Goal: Task Accomplishment & Management: Use online tool/utility

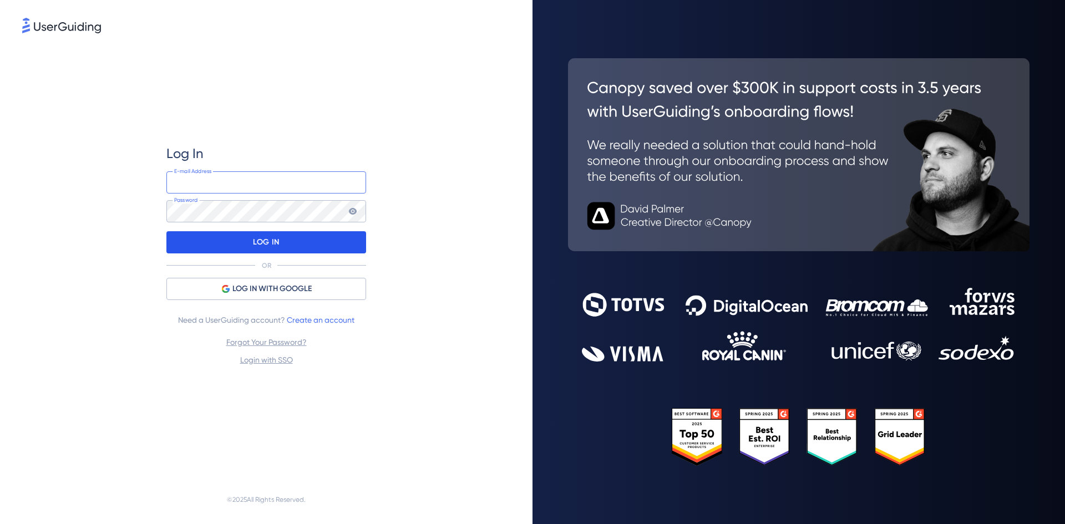
type input "lahari.borra@royalcanin.com"
click at [266, 247] on p "LOG IN" at bounding box center [266, 243] width 26 height 18
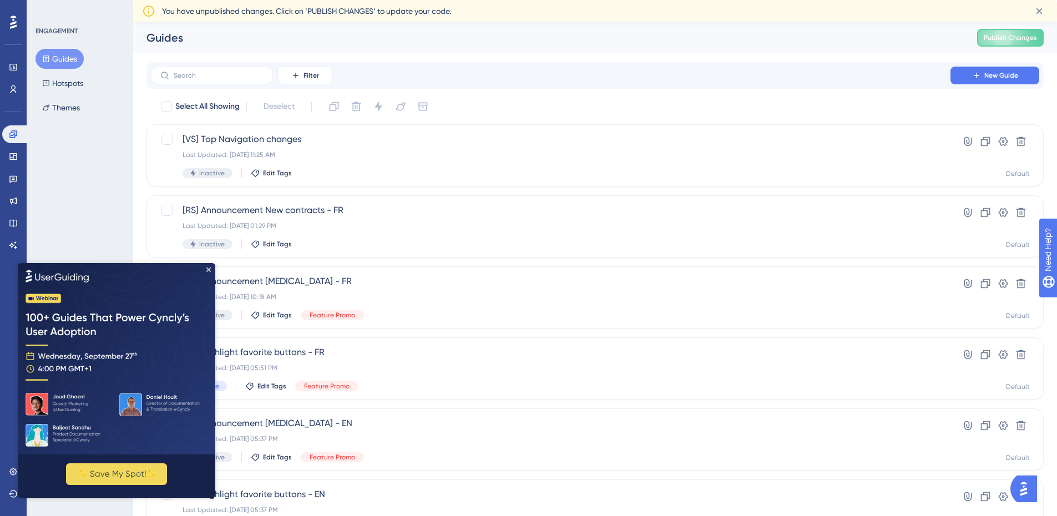
click at [206, 271] on img at bounding box center [117, 357] width 198 height 191
click at [210, 269] on icon "Close Preview" at bounding box center [208, 269] width 4 height 4
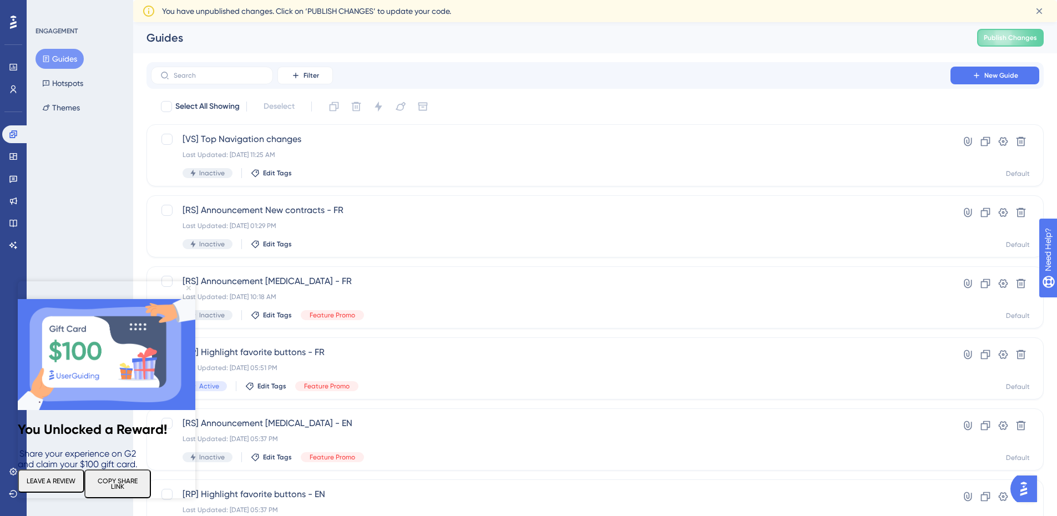
click at [189, 289] on icon "Close Preview" at bounding box center [188, 288] width 4 height 4
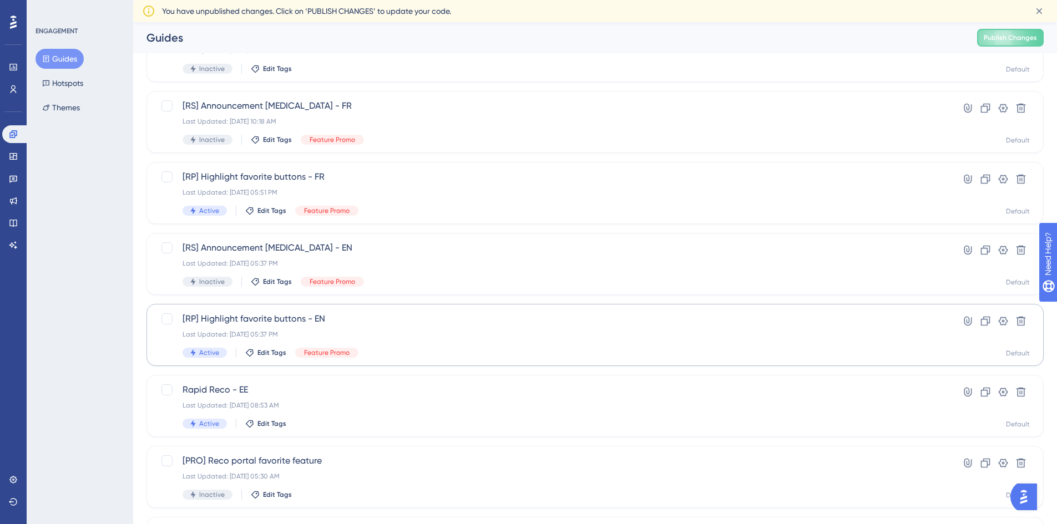
scroll to position [222, 0]
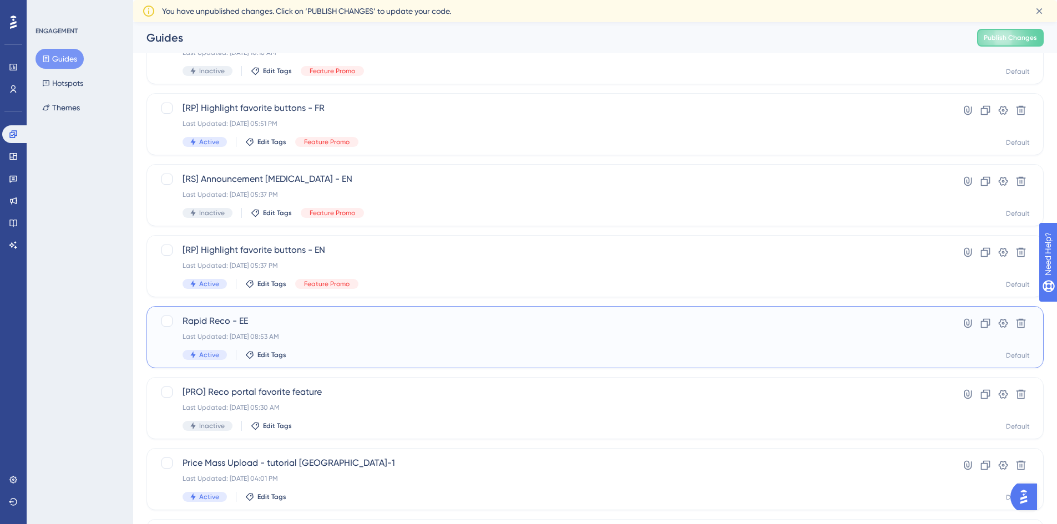
click at [226, 326] on span "Rapid Reco - EE" at bounding box center [551, 321] width 736 height 13
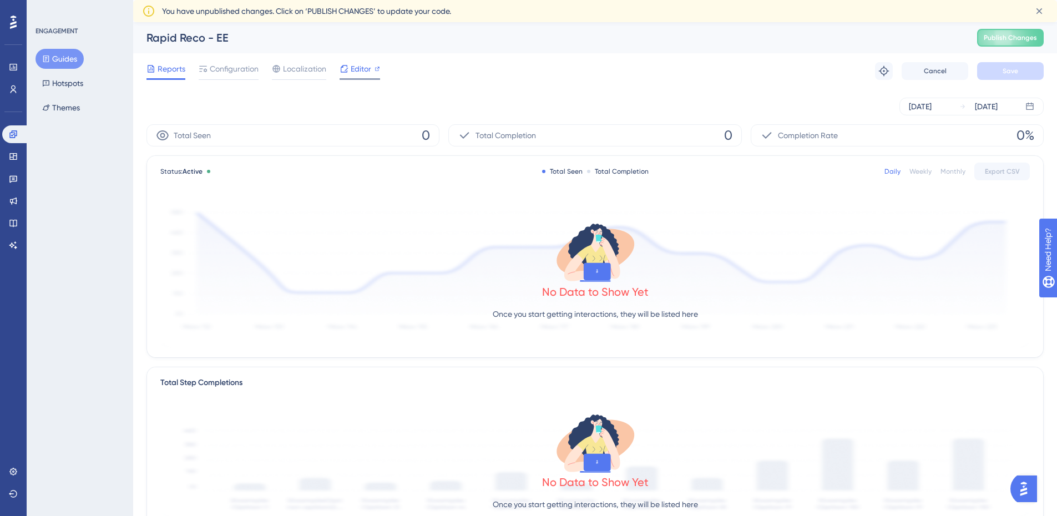
click at [347, 72] on icon at bounding box center [344, 68] width 9 height 9
click at [356, 69] on span "Editor" at bounding box center [361, 68] width 21 height 13
click at [246, 65] on span "Configuration" at bounding box center [234, 68] width 49 height 13
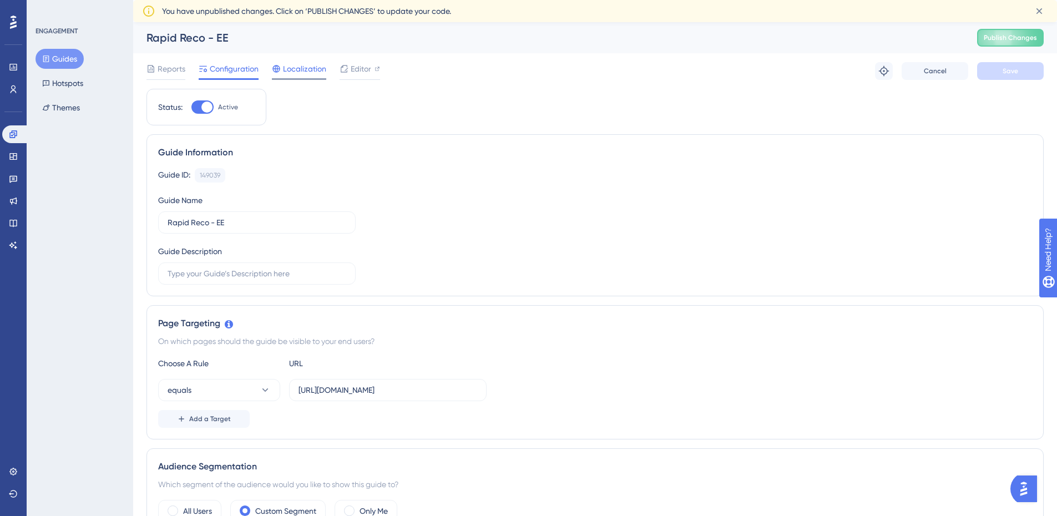
click at [291, 69] on span "Localization" at bounding box center [304, 68] width 43 height 13
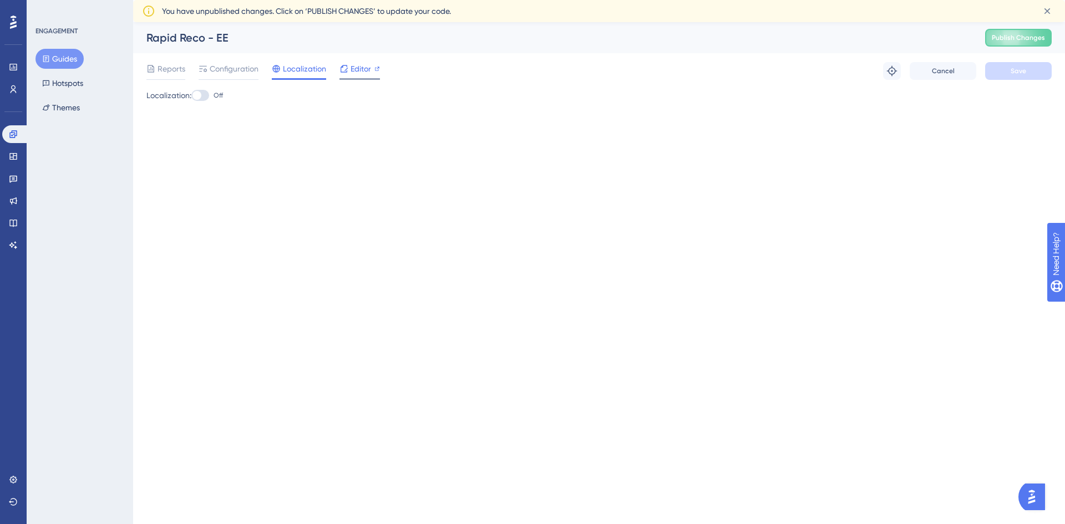
click at [352, 77] on div "Editor" at bounding box center [360, 71] width 41 height 18
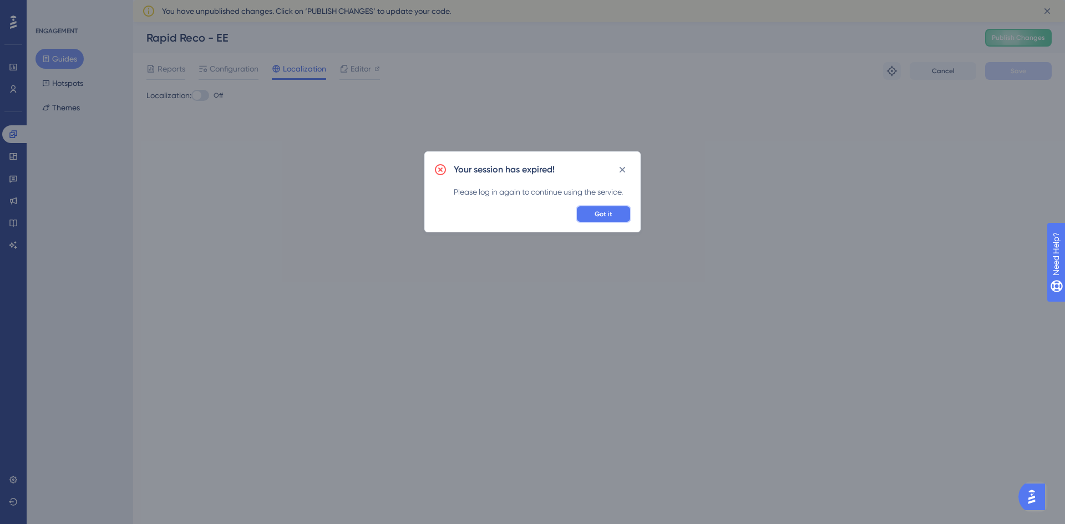
click at [610, 214] on span "Got it" at bounding box center [604, 214] width 18 height 9
